Goal: Find specific page/section: Find specific page/section

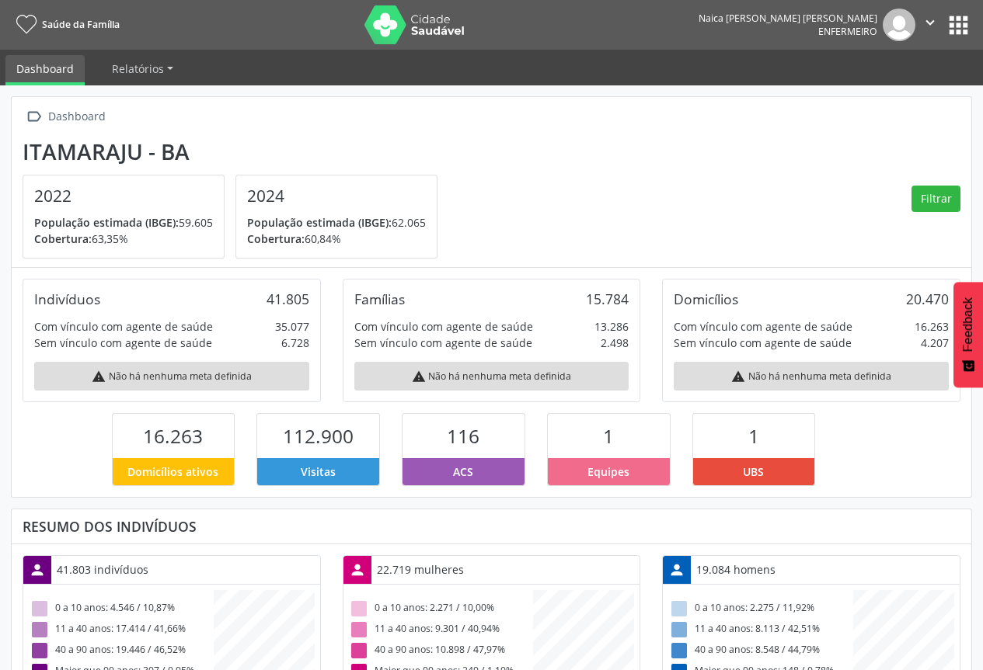
click at [950, 26] on button "apps" at bounding box center [958, 25] width 27 height 27
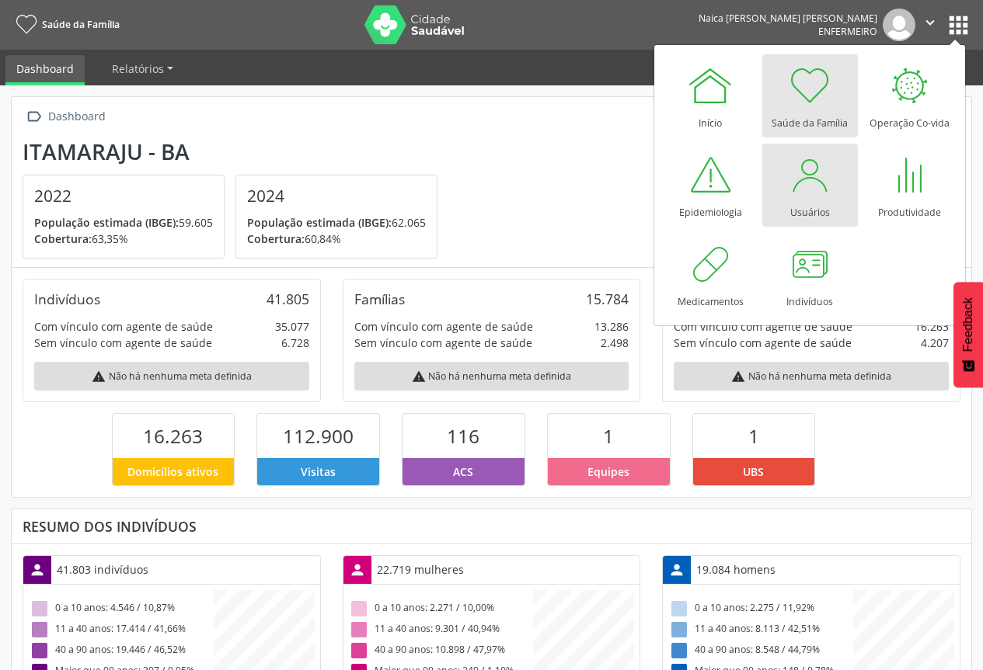
click at [813, 195] on div at bounding box center [809, 174] width 47 height 47
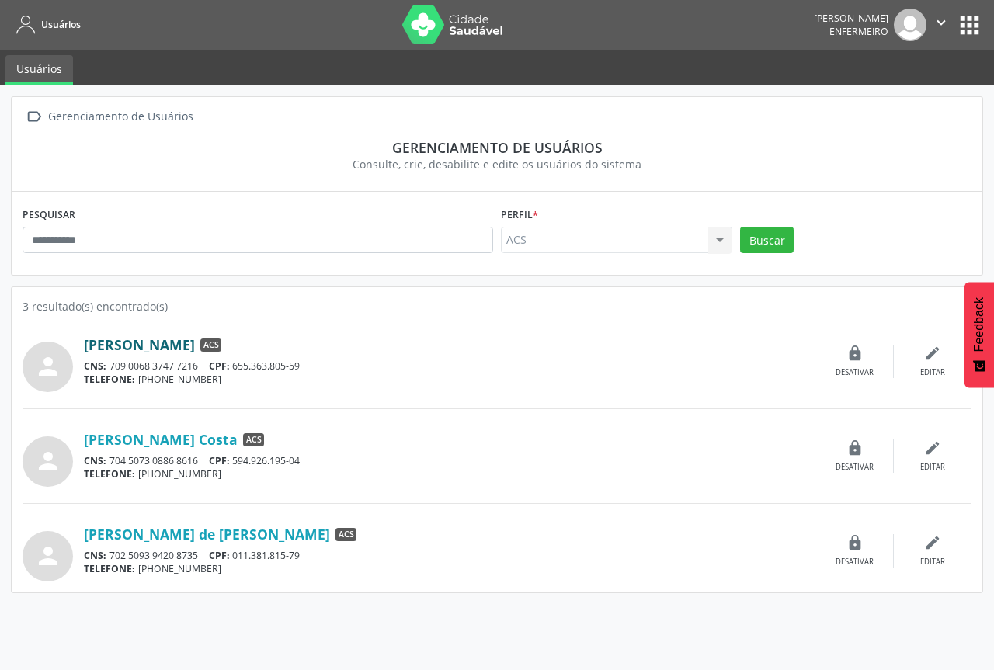
click at [162, 346] on link "Ana Cristina dos Santos" at bounding box center [139, 344] width 111 height 17
click at [153, 442] on link "Catia Helena Fracalossi Costa" at bounding box center [161, 439] width 154 height 17
click at [158, 538] on link "Joselia Silva de Jesus dos Santos" at bounding box center [207, 534] width 246 height 17
